Goal: Task Accomplishment & Management: Manage account settings

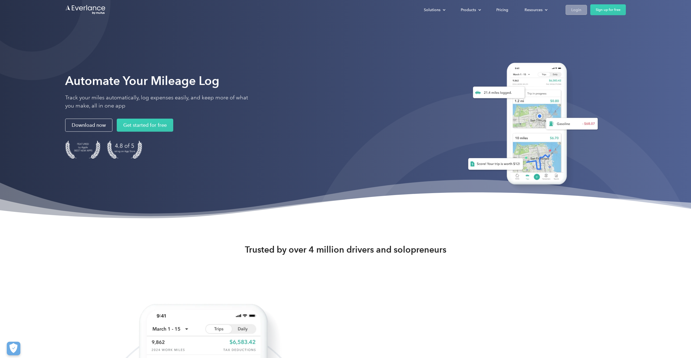
click at [578, 10] on div "Login" at bounding box center [577, 10] width 10 height 7
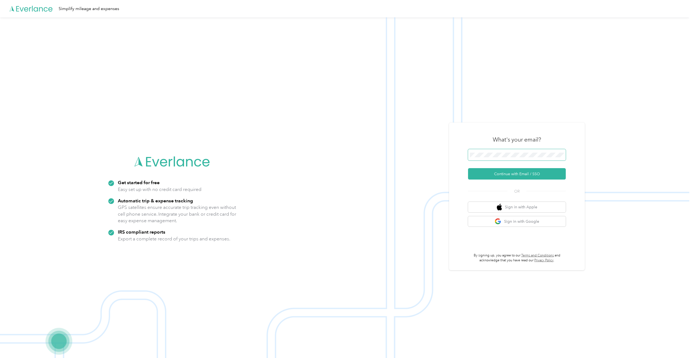
click at [508, 158] on span at bounding box center [517, 154] width 98 height 11
click at [504, 174] on button "Continue with Email / SSO" at bounding box center [517, 173] width 98 height 11
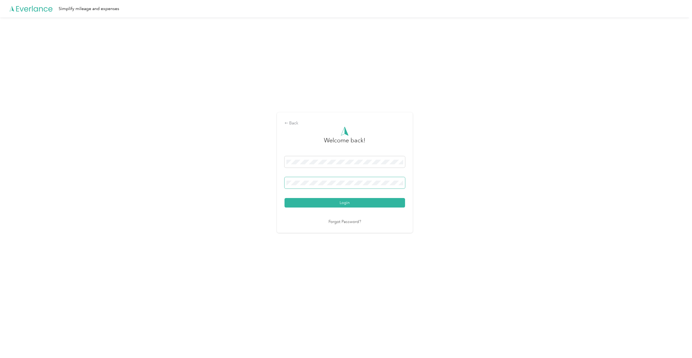
click at [285, 198] on button "Login" at bounding box center [345, 203] width 121 height 10
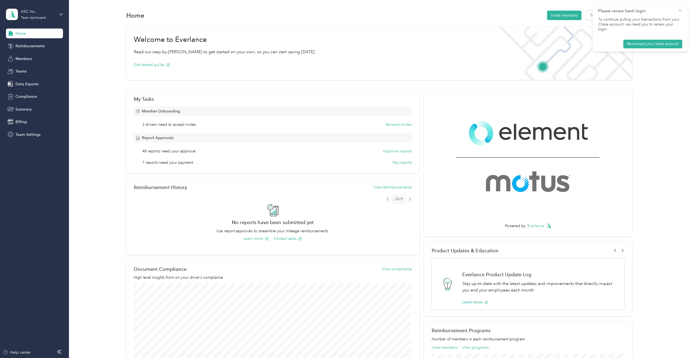
click at [681, 10] on icon at bounding box center [680, 10] width 4 height 5
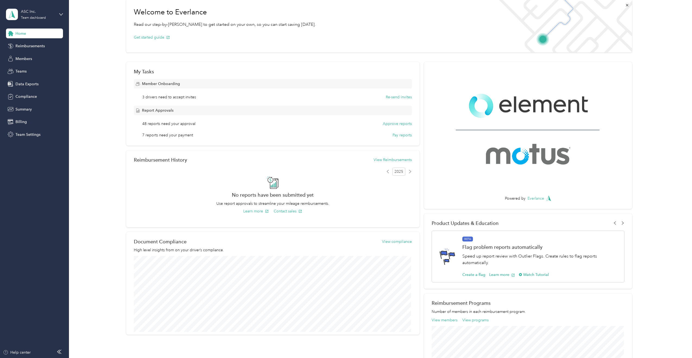
scroll to position [6, 0]
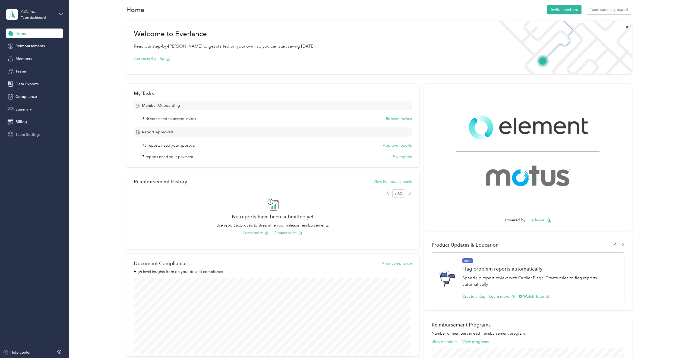
click at [25, 133] on span "Team Settings" at bounding box center [27, 135] width 25 height 6
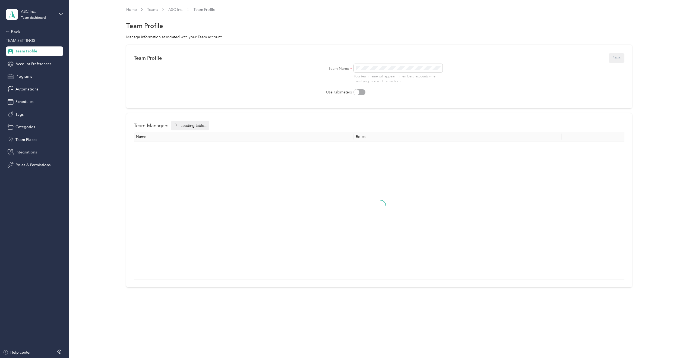
click at [26, 152] on span "Integrations" at bounding box center [25, 152] width 21 height 6
